Goal: Transaction & Acquisition: Purchase product/service

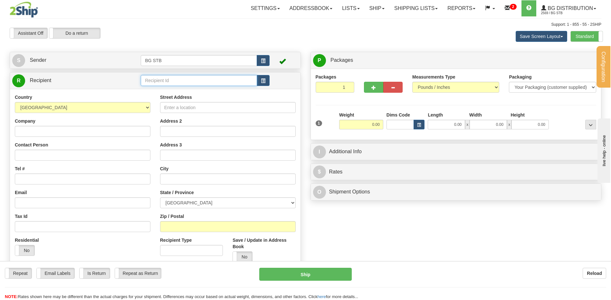
click at [162, 84] on input "text" at bounding box center [199, 80] width 116 height 11
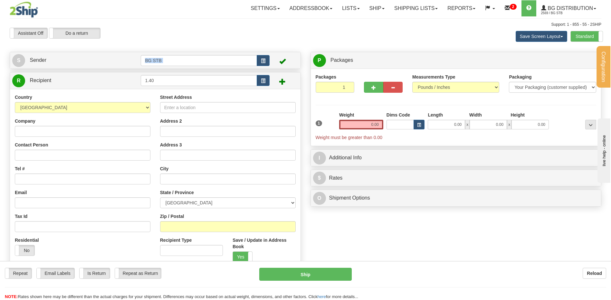
drag, startPoint x: 161, startPoint y: 71, endPoint x: 109, endPoint y: 63, distance: 52.6
click at [109, 63] on div "Create a label for the return Create Pickup Without Label S Sender BG STB" at bounding box center [155, 164] width 301 height 224
drag, startPoint x: 103, startPoint y: 78, endPoint x: 110, endPoint y: 81, distance: 8.0
click at [104, 79] on link "R Recipient" at bounding box center [69, 80] width 114 height 13
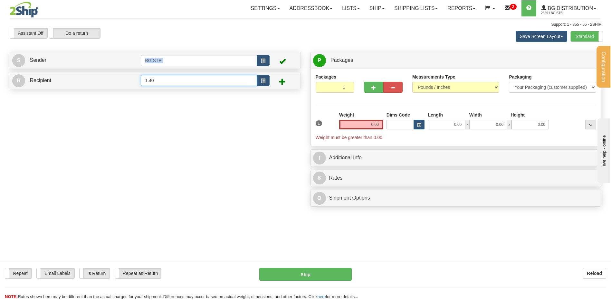
click at [166, 82] on input "1.40" at bounding box center [199, 80] width 116 height 11
click at [133, 74] on tr "R Recipient 1.40" at bounding box center [155, 80] width 286 height 13
click at [148, 89] on div "910678" at bounding box center [198, 90] width 110 height 7
type input "910678"
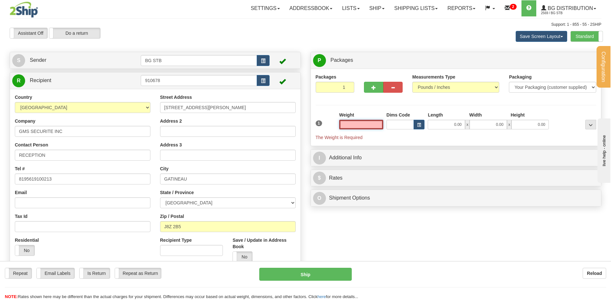
click at [357, 124] on input "text" at bounding box center [361, 125] width 44 height 10
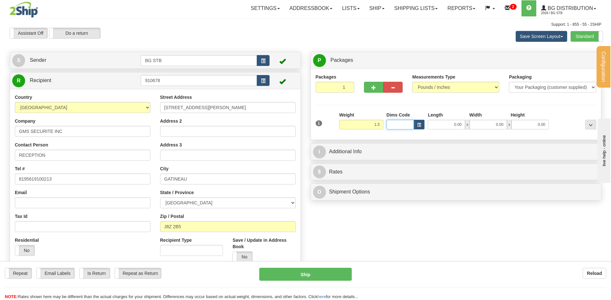
type input "1.50"
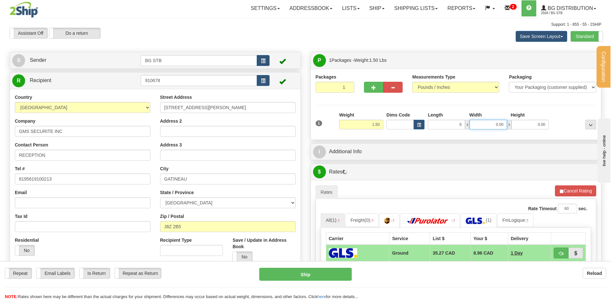
type input "6.00"
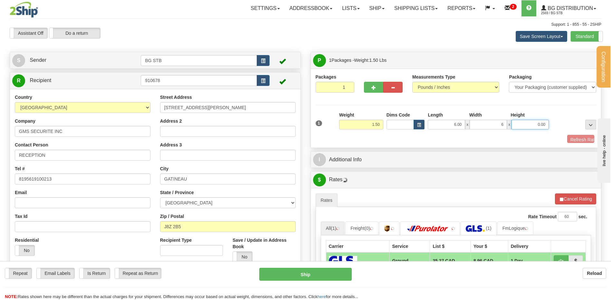
type input "6.00"
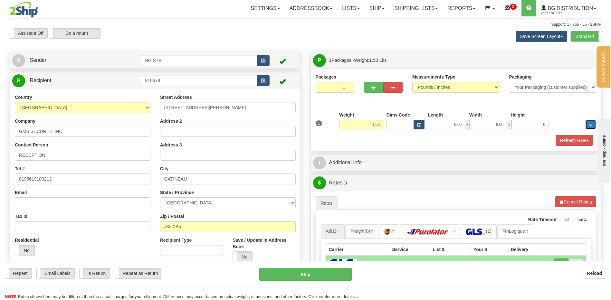
type input "6.00"
drag, startPoint x: 568, startPoint y: 139, endPoint x: 564, endPoint y: 139, distance: 3.6
click at [566, 139] on button "Refresh Rates" at bounding box center [574, 140] width 37 height 11
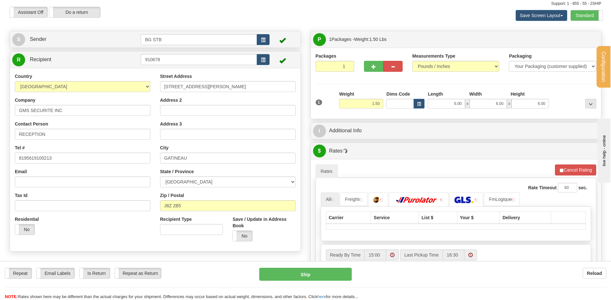
scroll to position [32, 0]
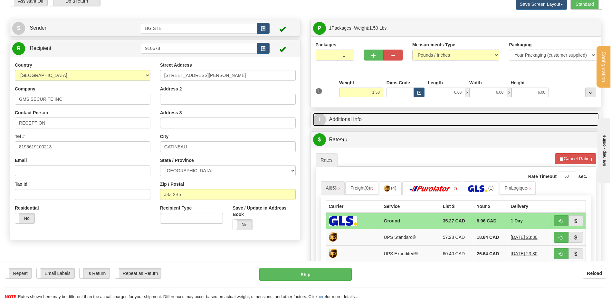
click at [367, 121] on link "I Additional Info" at bounding box center [456, 119] width 286 height 13
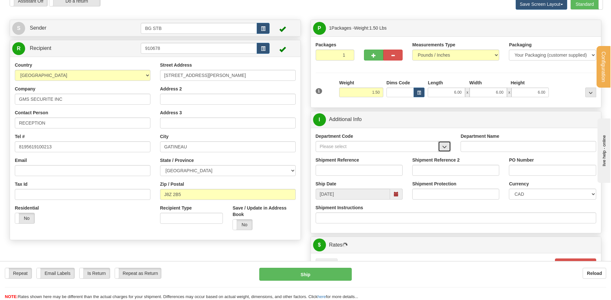
click at [443, 146] on span "button" at bounding box center [444, 147] width 5 height 4
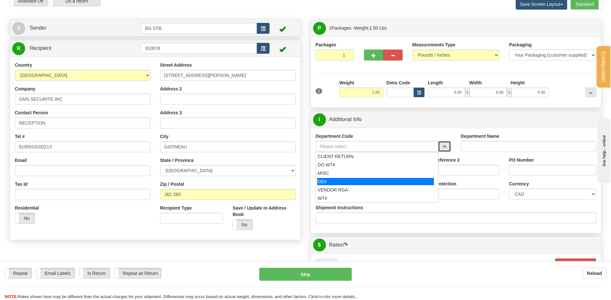
click at [330, 180] on div "OE#" at bounding box center [375, 181] width 117 height 7
type input "OE#"
type input "ORDERS"
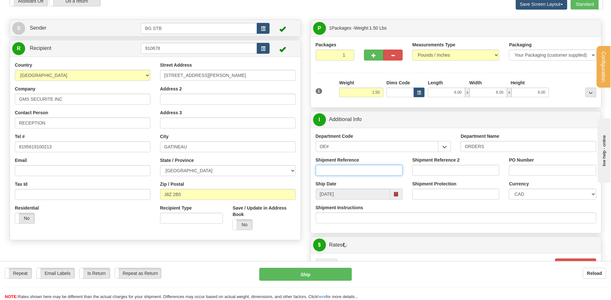
click at [335, 168] on input "Shipment Reference" at bounding box center [359, 170] width 87 height 11
type input "80006224-00"
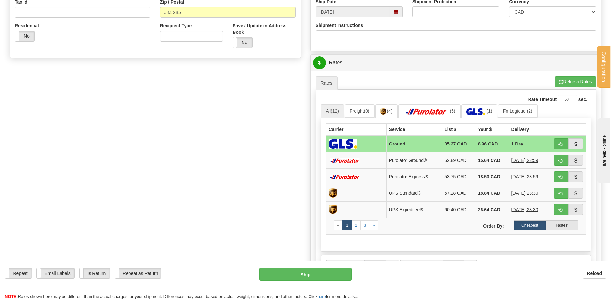
scroll to position [225, 0]
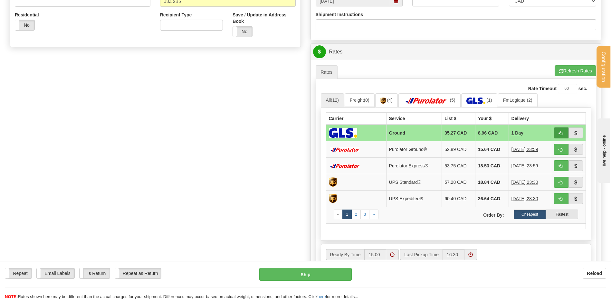
type input "17702"
click at [563, 131] on button "button" at bounding box center [561, 133] width 15 height 11
type input "1"
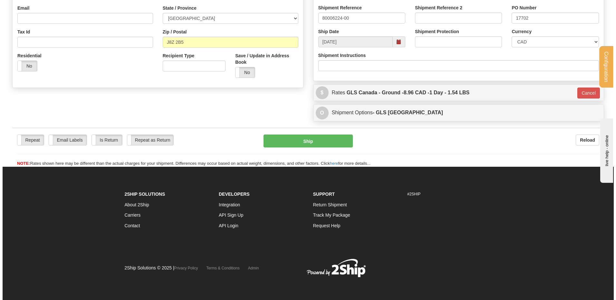
scroll to position [185, 0]
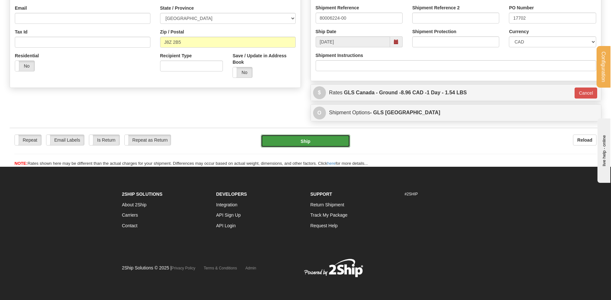
click at [295, 144] on button "Ship" at bounding box center [305, 141] width 89 height 13
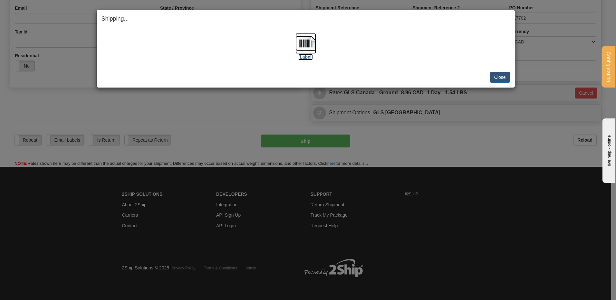
click at [308, 54] on label "[Label]" at bounding box center [305, 57] width 15 height 6
